Goal: Task Accomplishment & Management: Complete application form

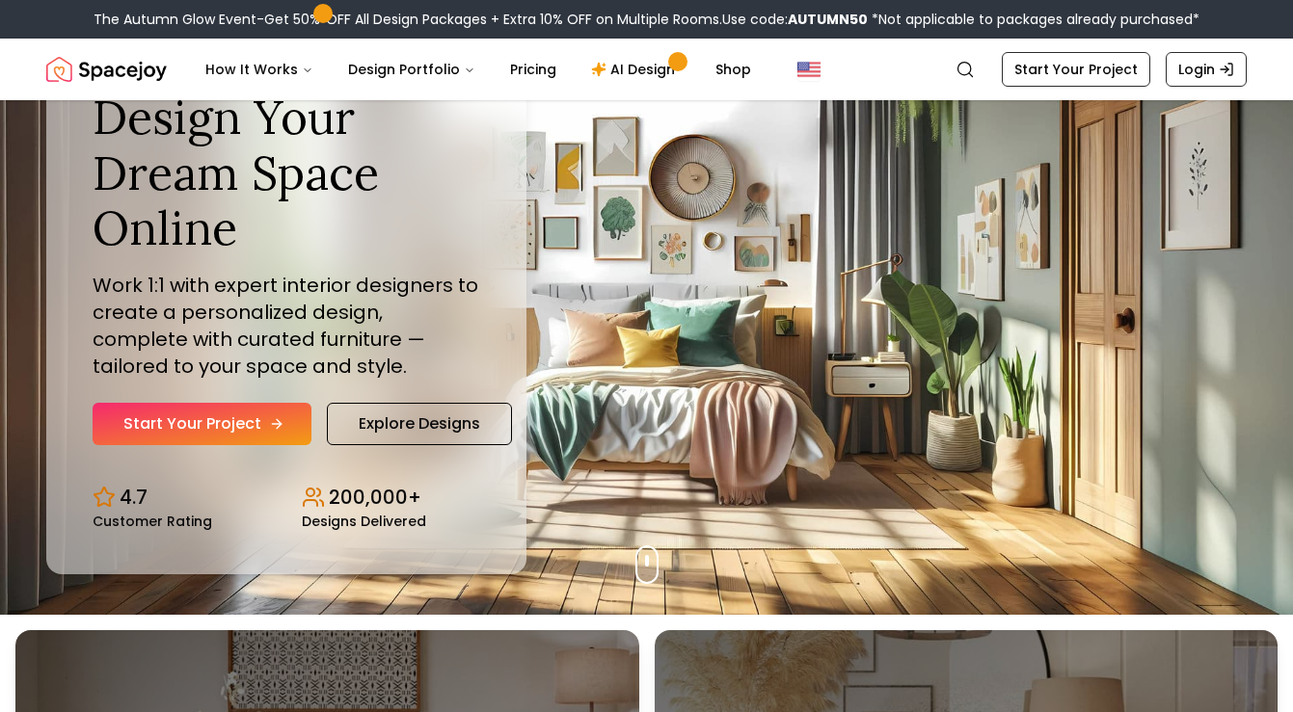
scroll to position [97, 0]
click at [236, 425] on link "Start Your Project" at bounding box center [202, 424] width 219 height 42
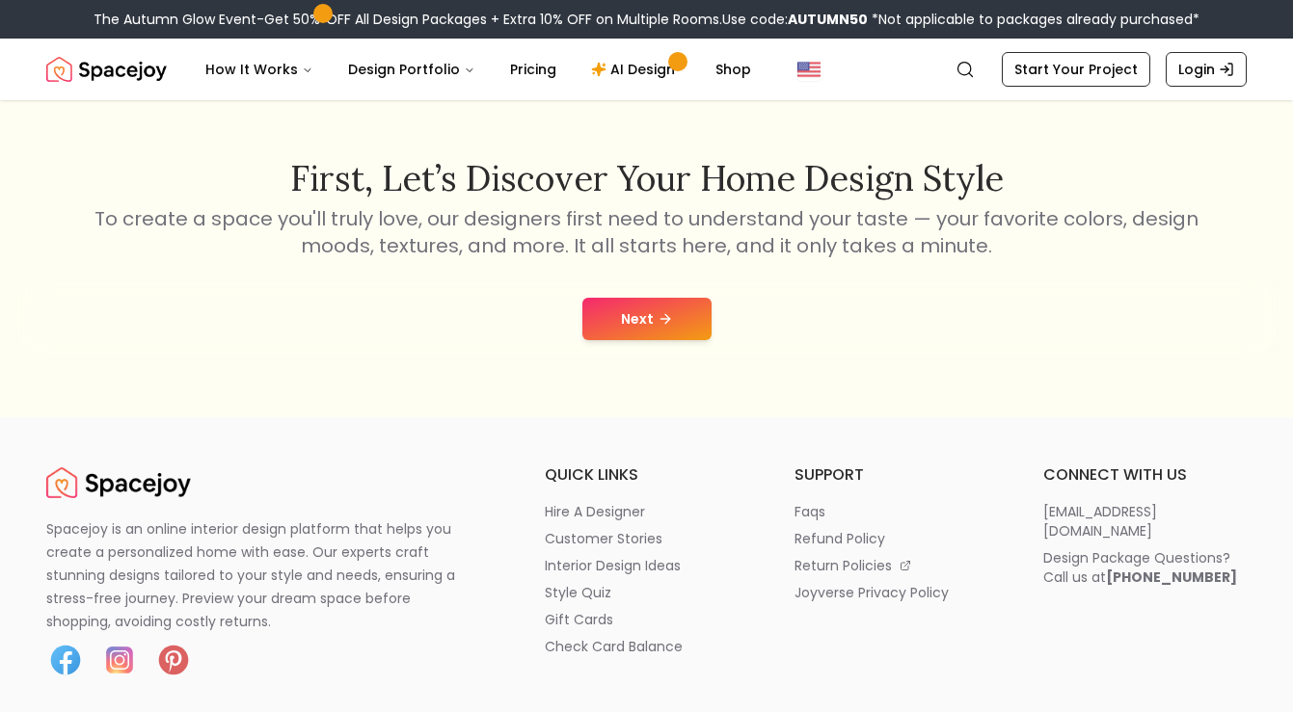
scroll to position [294, 0]
